Goal: Task Accomplishment & Management: Use online tool/utility

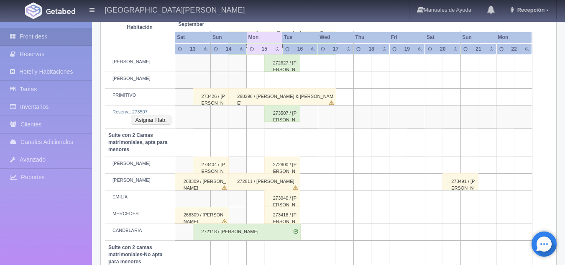
scroll to position [529, 0]
click at [153, 119] on button "Asignar Hab." at bounding box center [151, 119] width 41 height 9
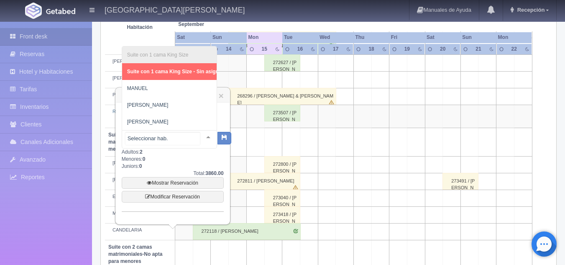
click at [199, 137] on div "Suite con 1 cama King Size Suite con 1 cama King Size - Sin asignar [PERSON_NAM…" at bounding box center [169, 139] width 95 height 18
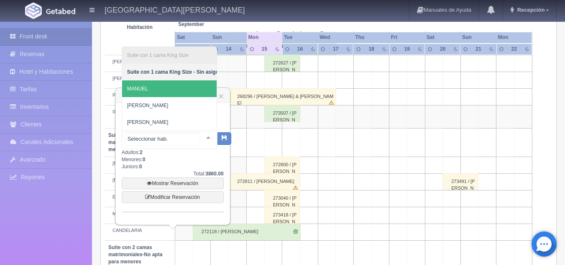
scroll to position [529, 0]
click at [164, 84] on span "MANUEL" at bounding box center [175, 89] width 107 height 17
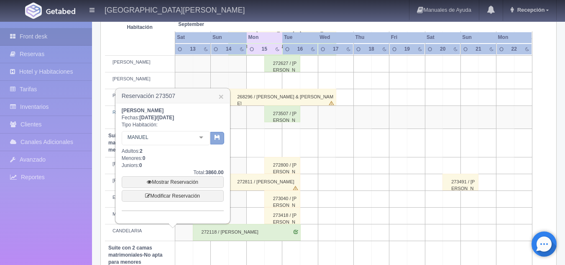
click at [219, 136] on icon "button" at bounding box center [217, 136] width 5 height 5
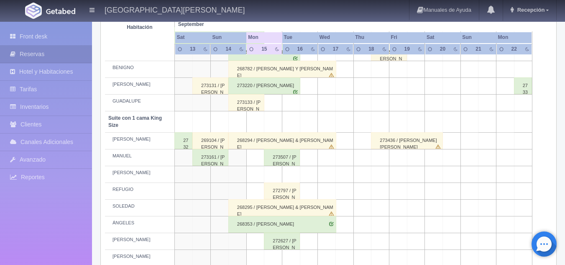
scroll to position [352, 0]
click at [276, 158] on div "273507 / [PERSON_NAME]" at bounding box center [282, 156] width 36 height 17
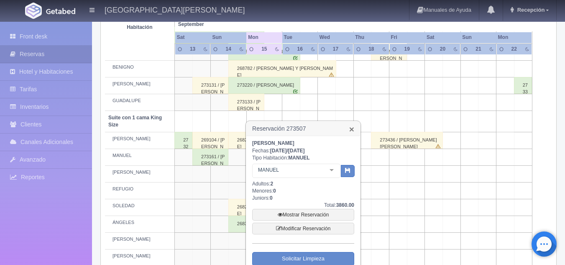
click at [353, 132] on link "×" at bounding box center [351, 129] width 5 height 9
